Goal: Communication & Community: Answer question/provide support

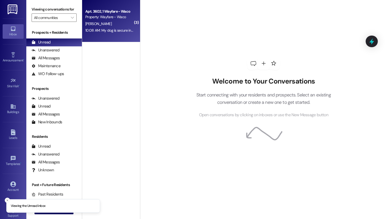
click at [113, 30] on div "10:08 AM: My dog is secure in my bedroom. I just want to know now when he will …" at bounding box center [175, 30] width 180 height 5
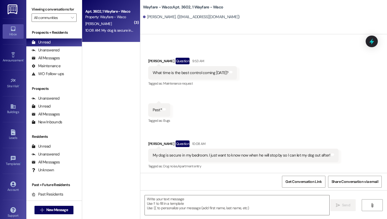
scroll to position [1006, 0]
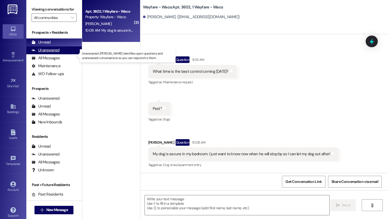
click at [47, 53] on div "Unanswered" at bounding box center [46, 50] width 28 height 6
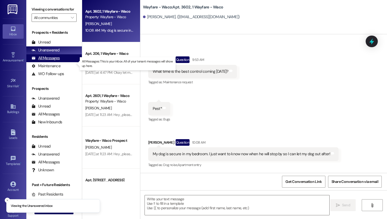
click at [48, 61] on div "All Messages" at bounding box center [46, 58] width 28 height 6
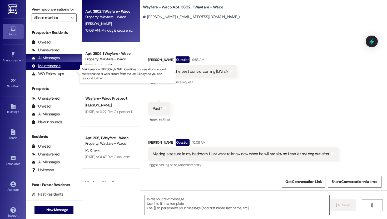
click at [47, 69] on div "Maintenance" at bounding box center [46, 66] width 29 height 6
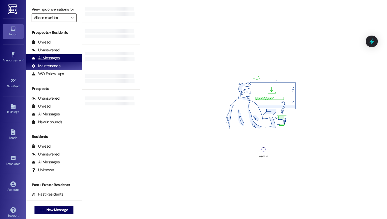
click at [51, 61] on div "All Messages" at bounding box center [46, 58] width 28 height 6
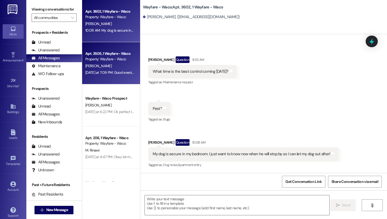
click at [110, 79] on div "Apt. 3505, 1 Wayfare - Waco Property: Wayfare - Waco [PERSON_NAME] [DATE] at 7:…" at bounding box center [111, 63] width 58 height 42
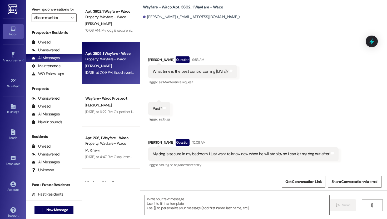
scroll to position [475, 0]
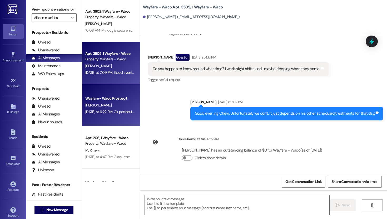
click at [111, 112] on div "[DATE] at 6:22 PM: Ok perfect I was actually able to just shares my last profil…" at bounding box center [154, 111] width 138 height 5
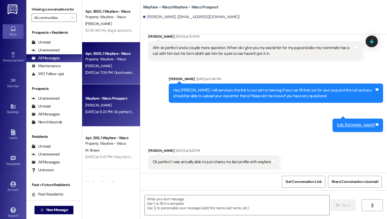
click at [112, 62] on div "Property: Wayfare - Waco" at bounding box center [109, 59] width 49 height 6
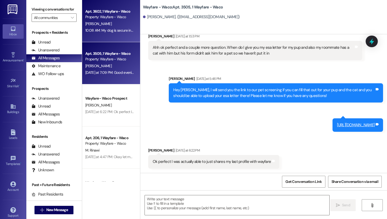
click at [114, 25] on div "[PERSON_NAME]" at bounding box center [110, 24] width 50 height 7
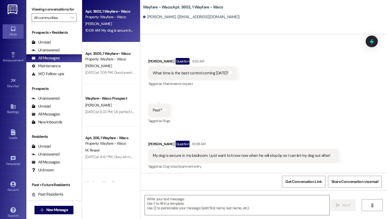
scroll to position [1006, 0]
